Goal: Transaction & Acquisition: Purchase product/service

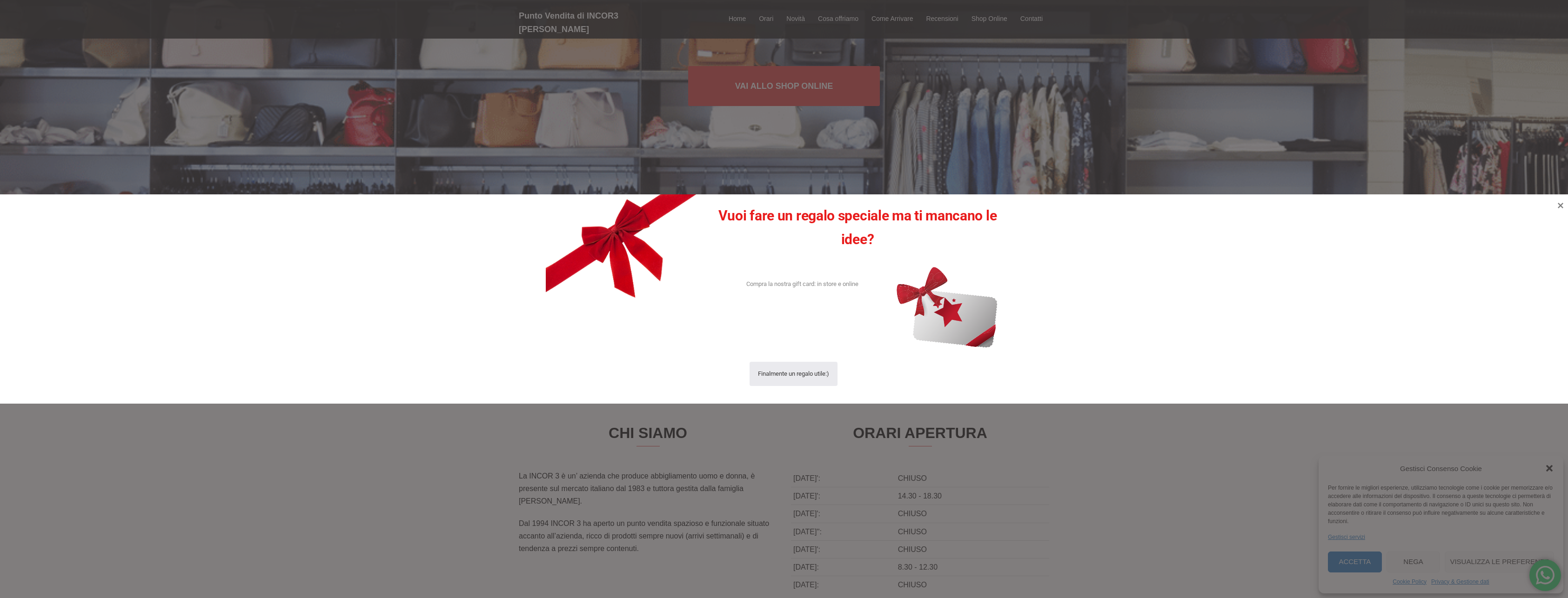
scroll to position [232, 0]
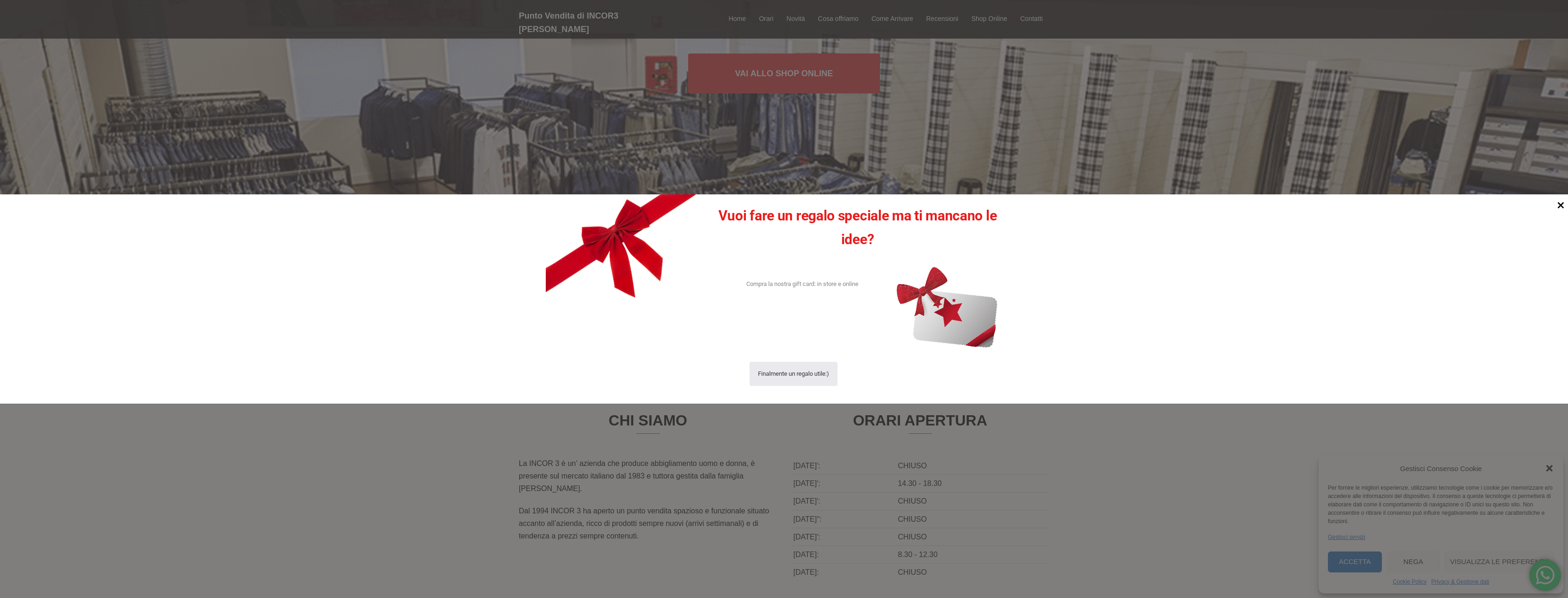
click at [1561, 206] on icon at bounding box center [1561, 206] width 7 height 7
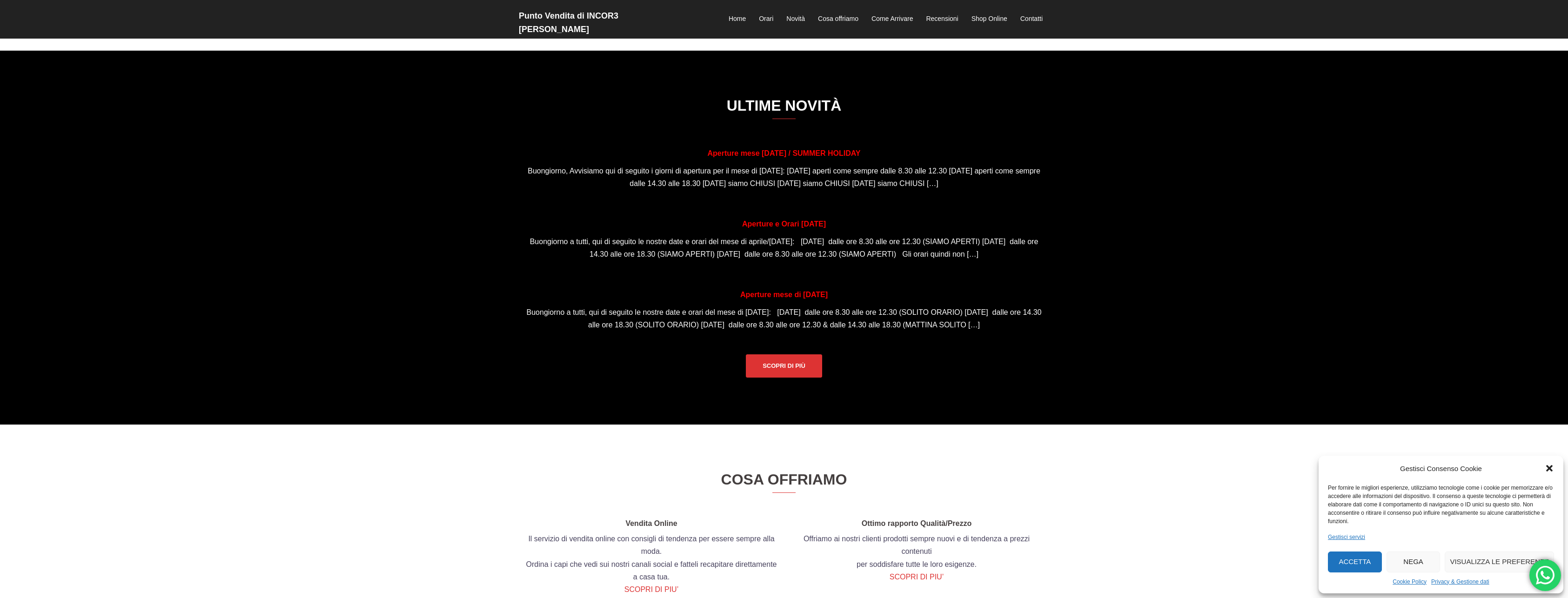
scroll to position [837, 0]
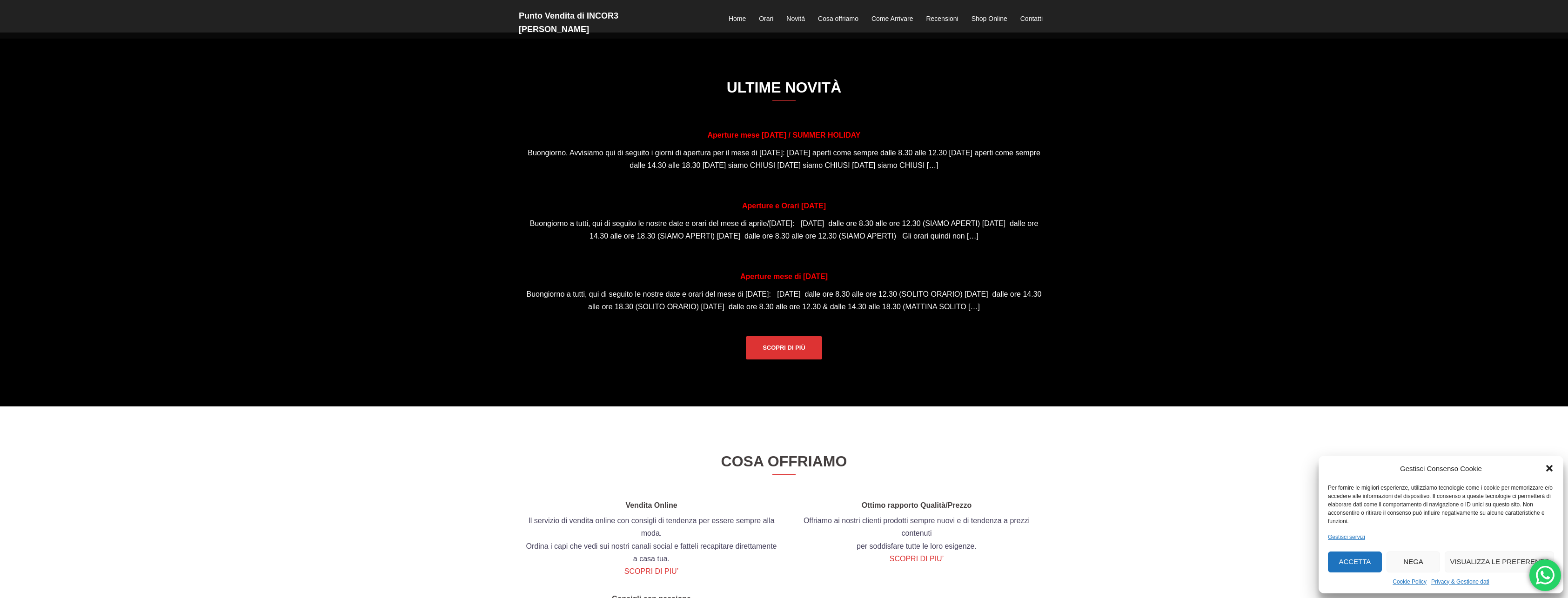
click at [1348, 560] on button "Accetta" at bounding box center [1355, 562] width 54 height 21
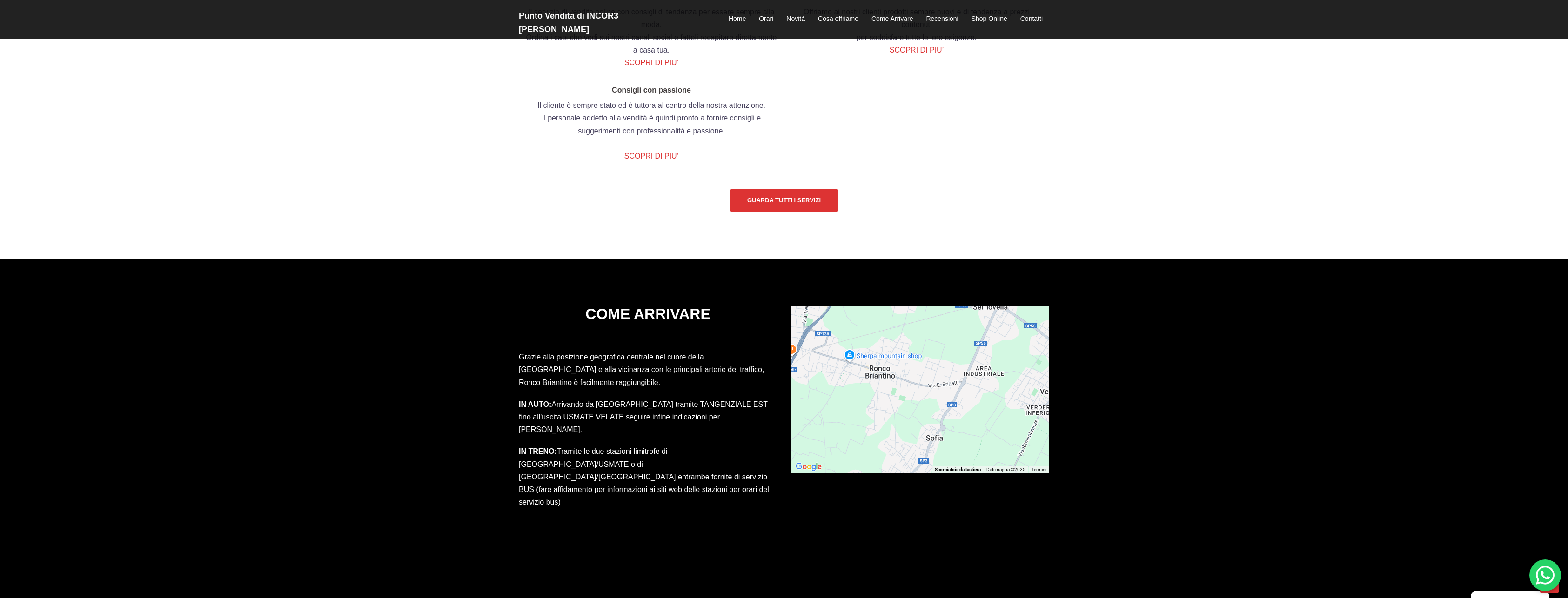
scroll to position [1349, 0]
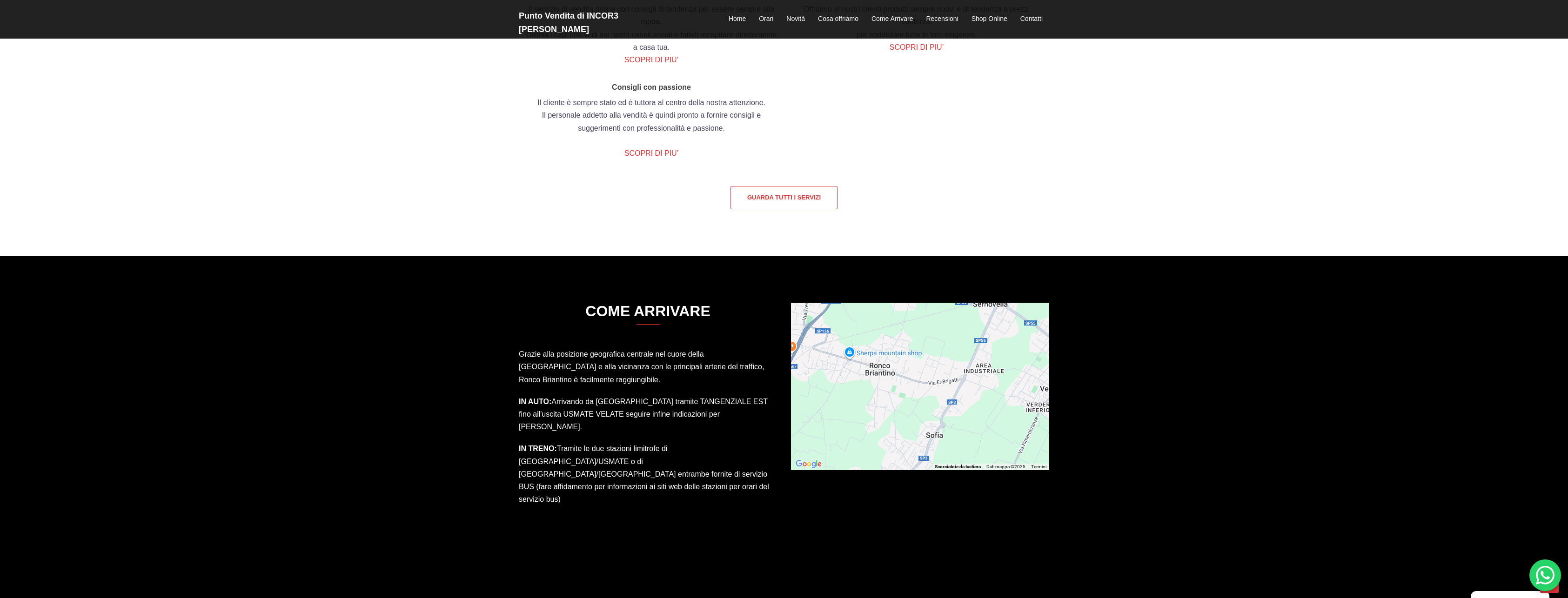
click at [771, 209] on link "Guarda tutti i servizi" at bounding box center [784, 198] width 107 height 23
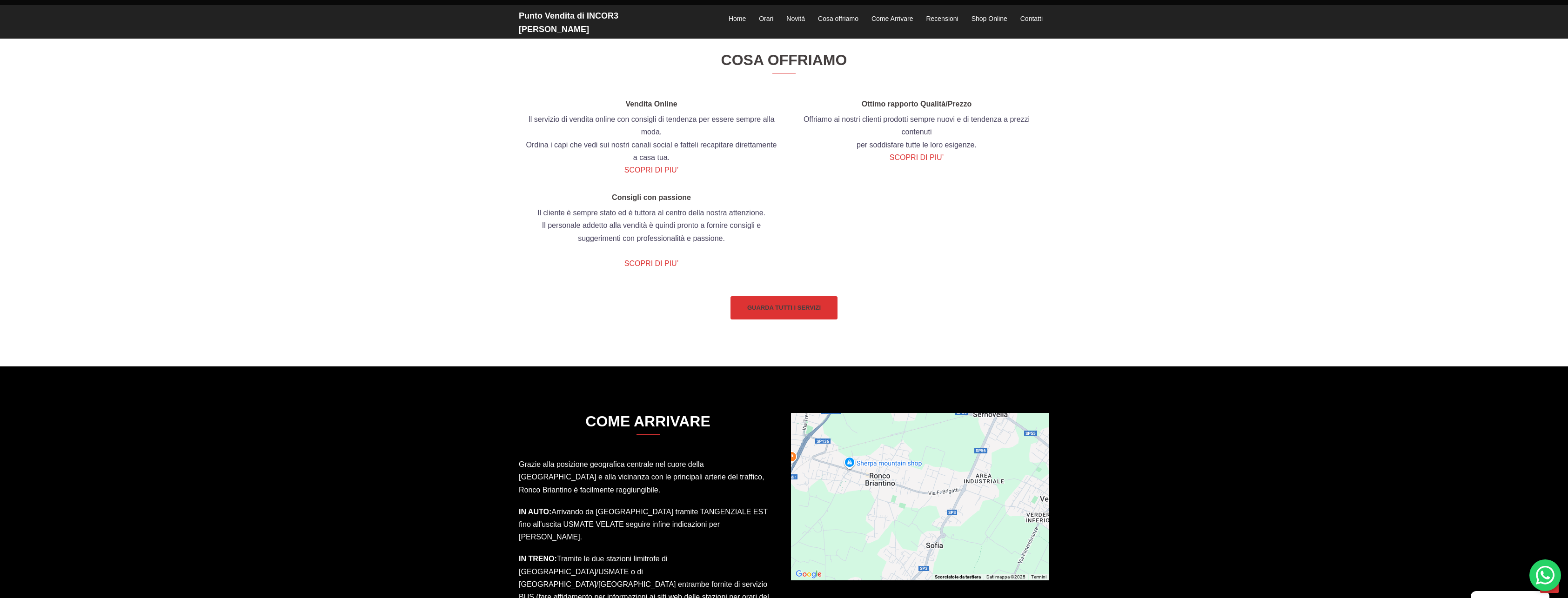
scroll to position [1237, 0]
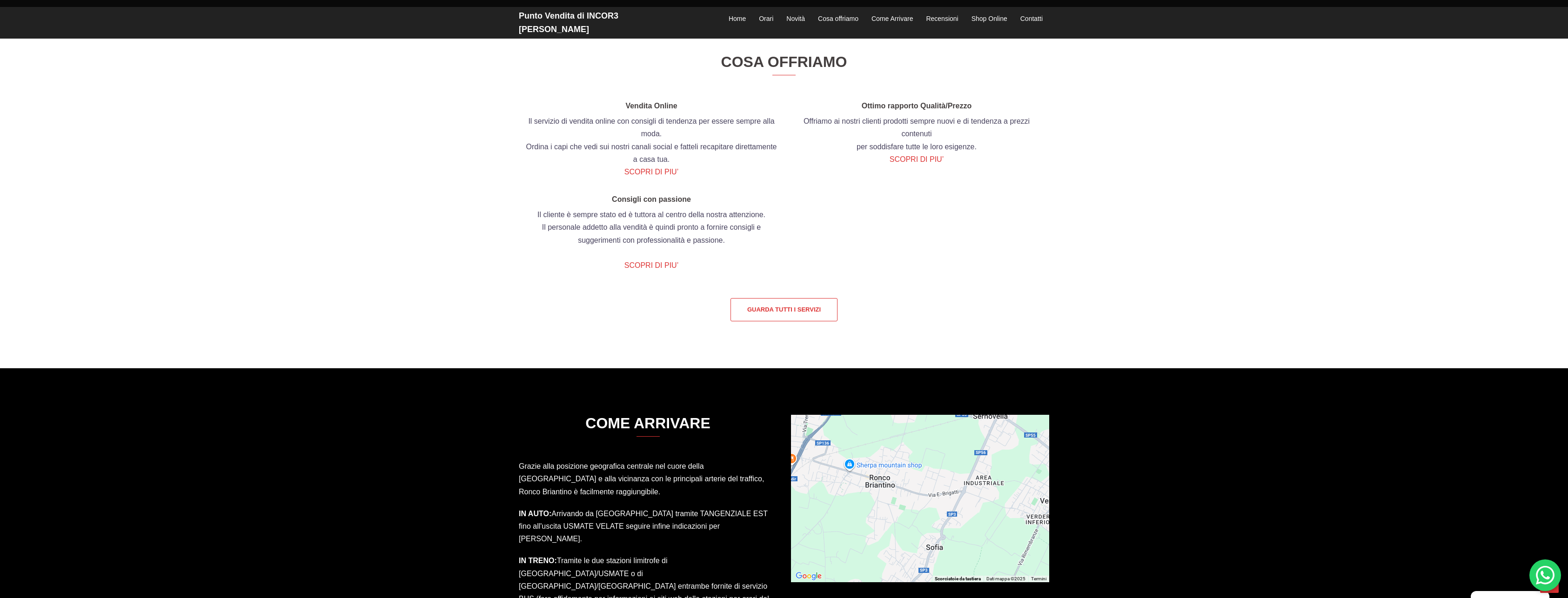
click at [791, 321] on link "Guarda tutti i servizi" at bounding box center [784, 310] width 107 height 23
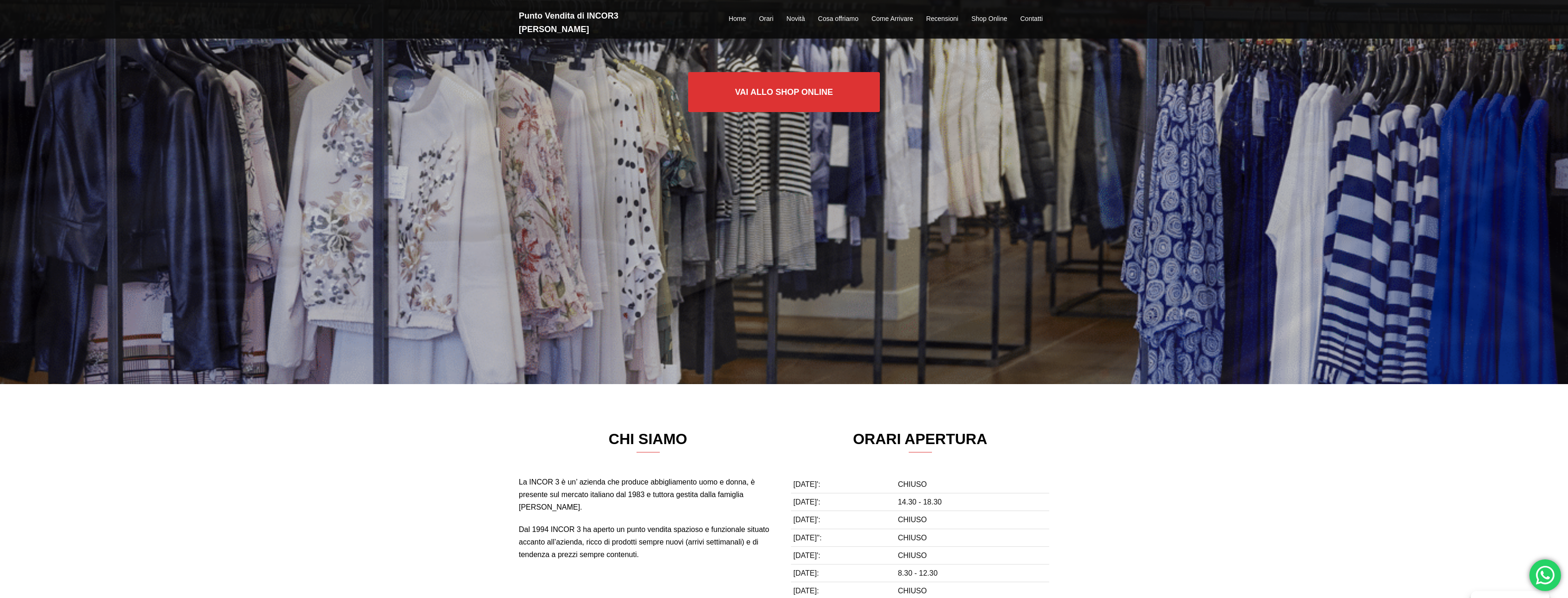
scroll to position [214, 0]
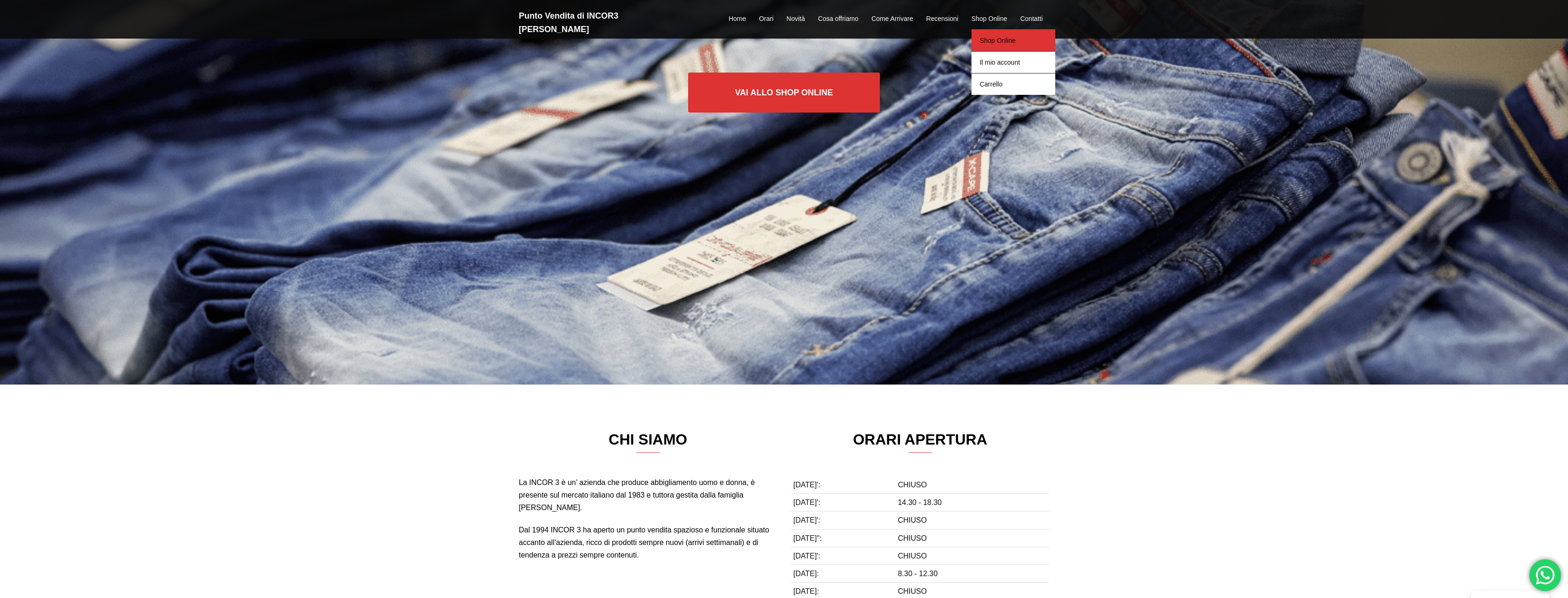
click at [992, 33] on link "Shop Online" at bounding box center [1013, 40] width 84 height 22
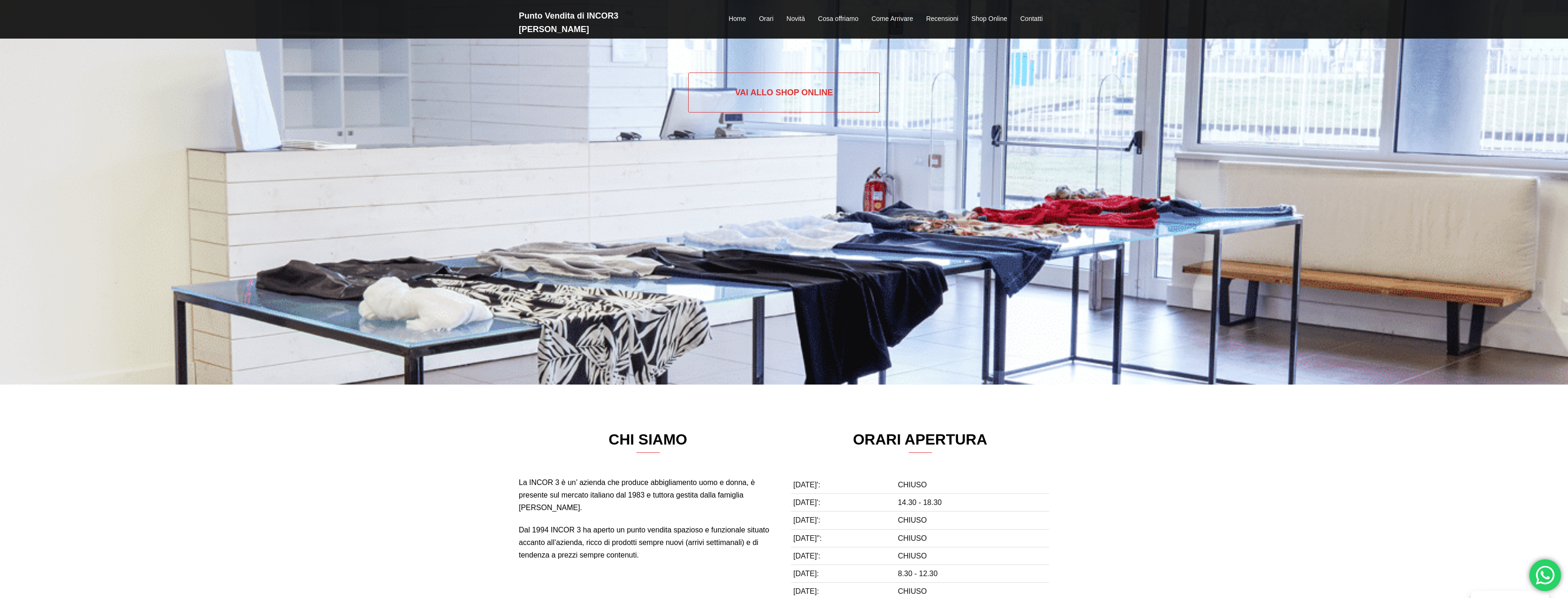
click at [758, 91] on link "Vai allo SHOP ONLINE" at bounding box center [785, 92] width 192 height 40
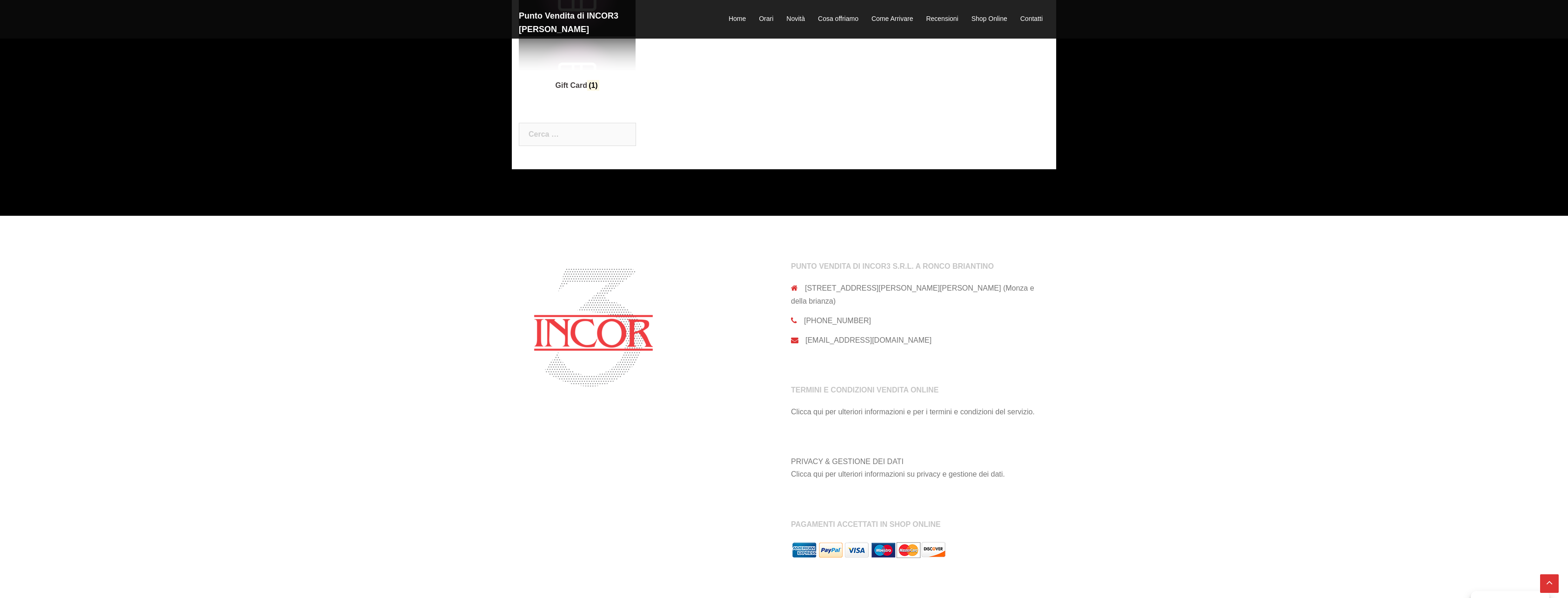
scroll to position [656, 0]
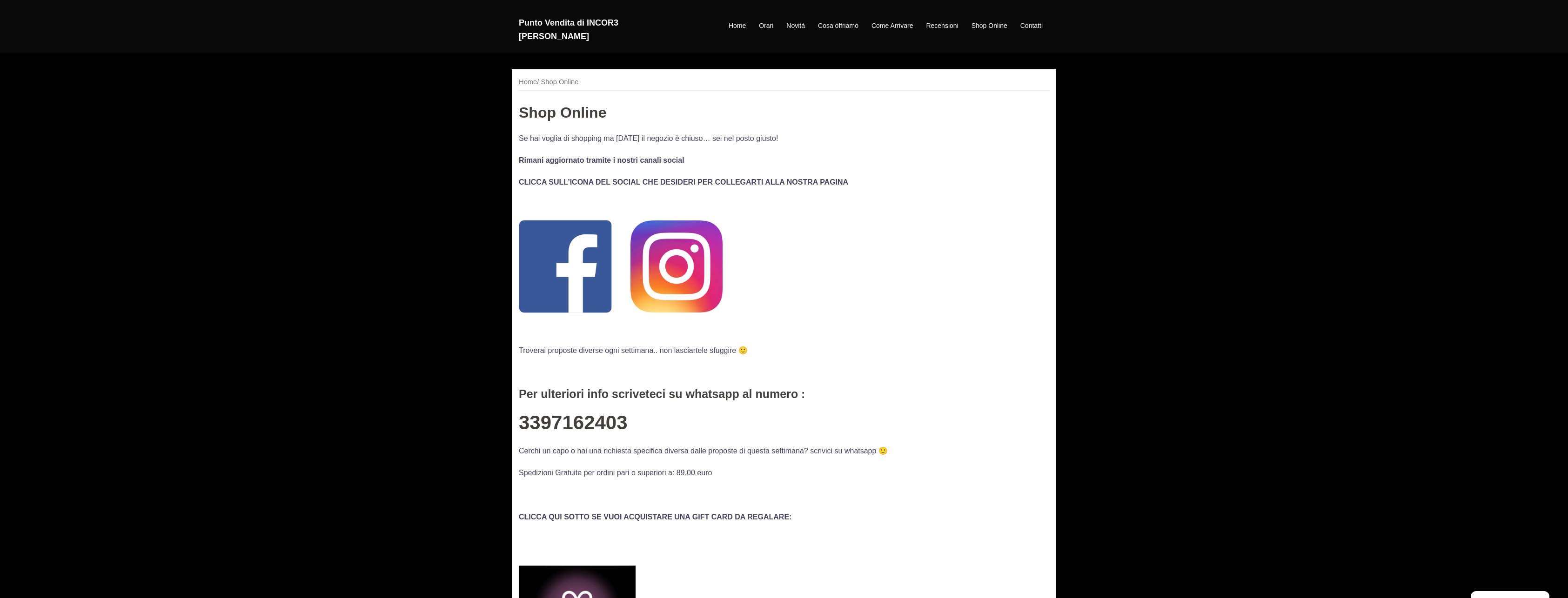
click at [681, 277] on img at bounding box center [676, 266] width 92 height 92
